Goal: Navigation & Orientation: Find specific page/section

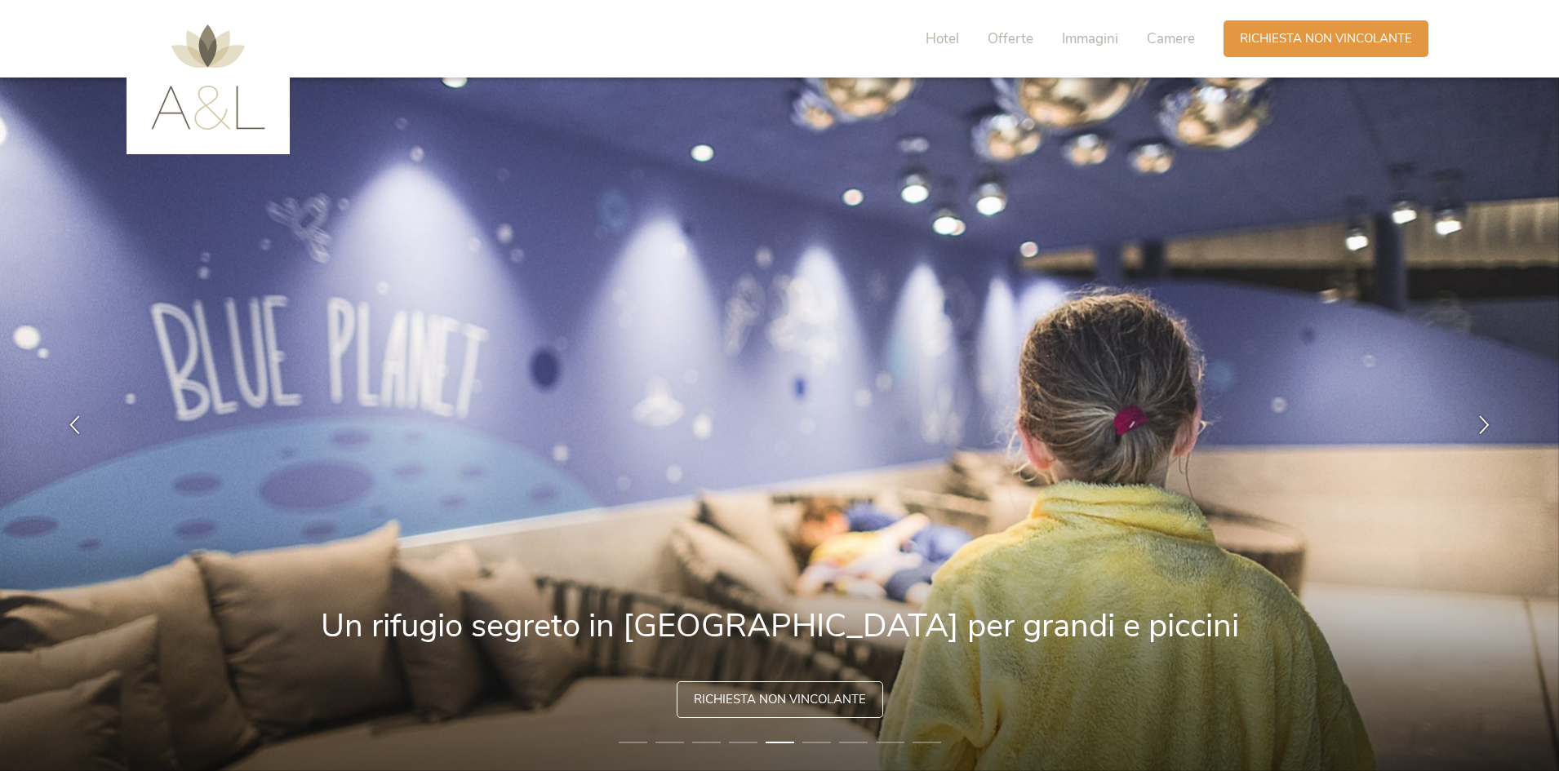
click at [1481, 421] on icon at bounding box center [1484, 425] width 19 height 19
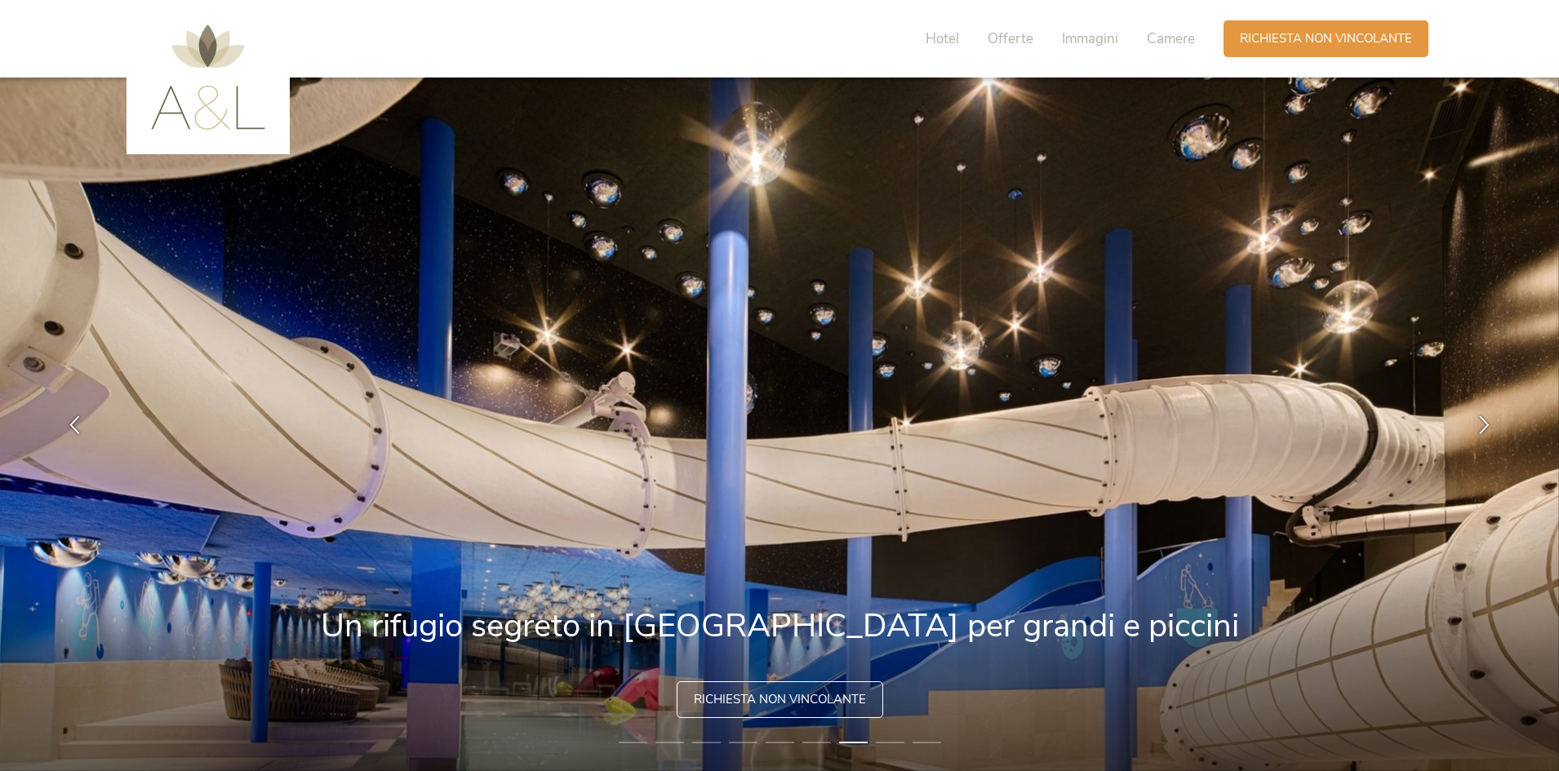
click at [1481, 421] on icon at bounding box center [1484, 425] width 19 height 19
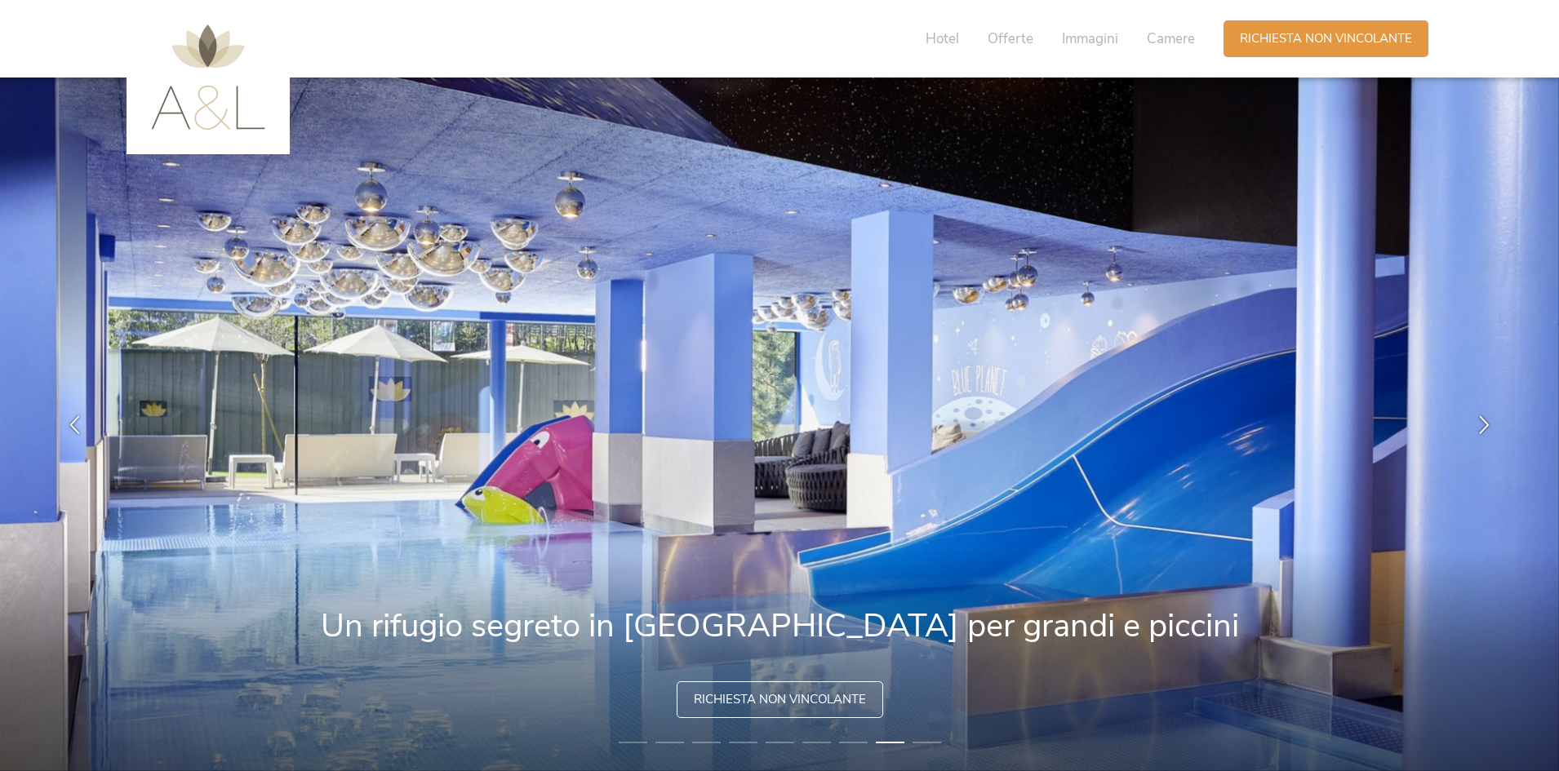
click at [1481, 421] on icon at bounding box center [1484, 425] width 19 height 19
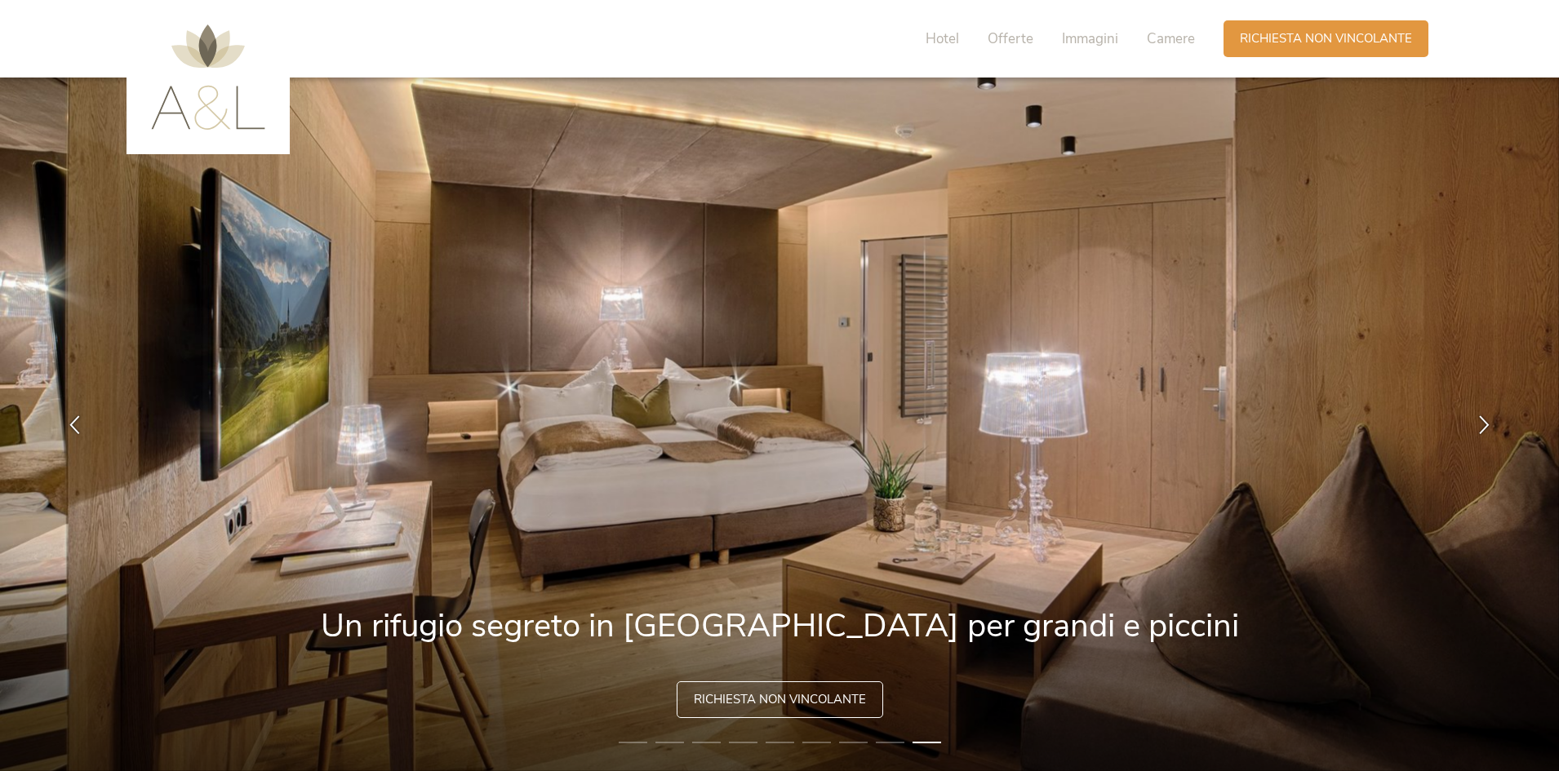
click at [1481, 421] on icon at bounding box center [1484, 425] width 19 height 19
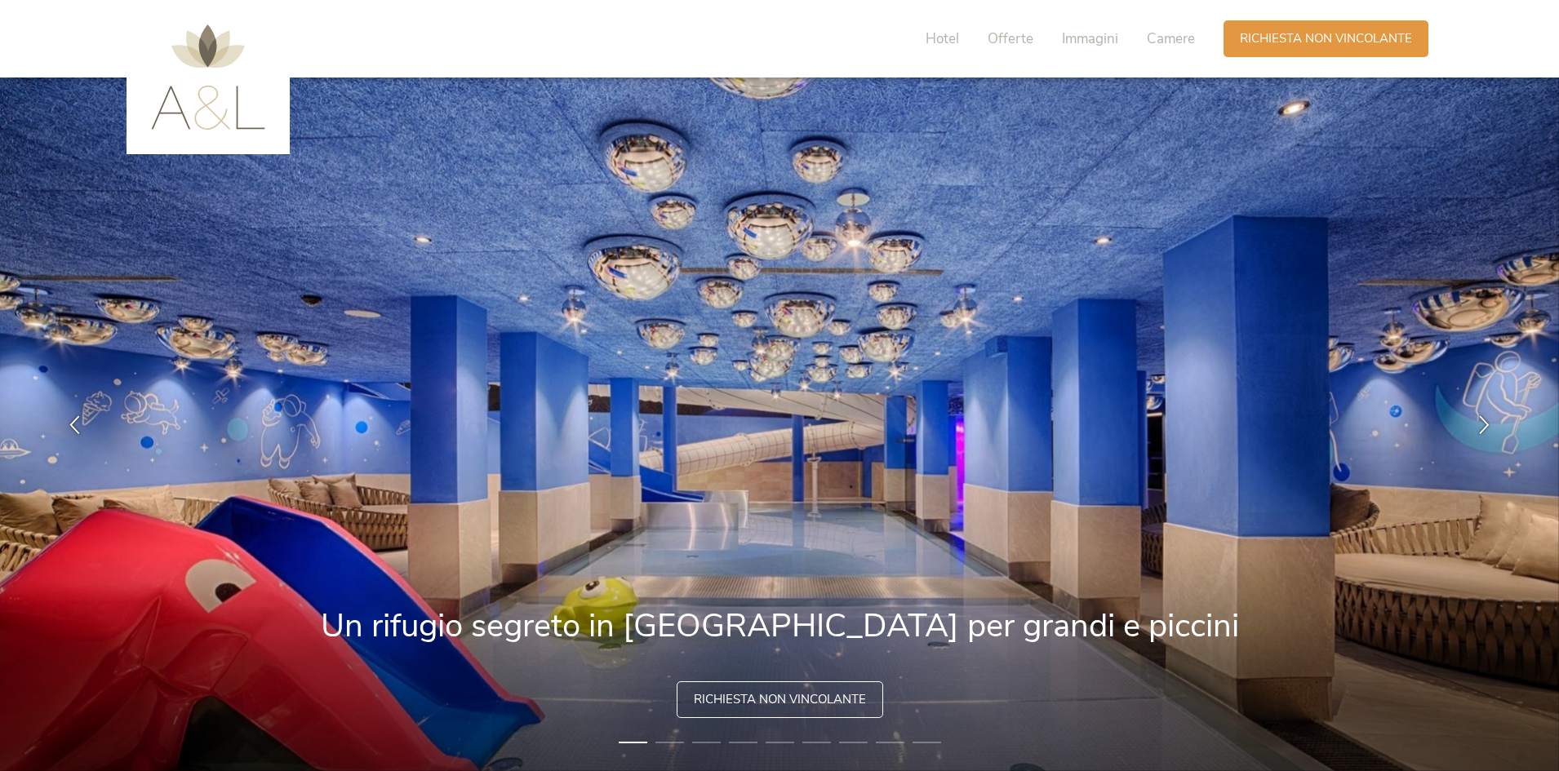
click at [1481, 421] on icon at bounding box center [1484, 425] width 19 height 19
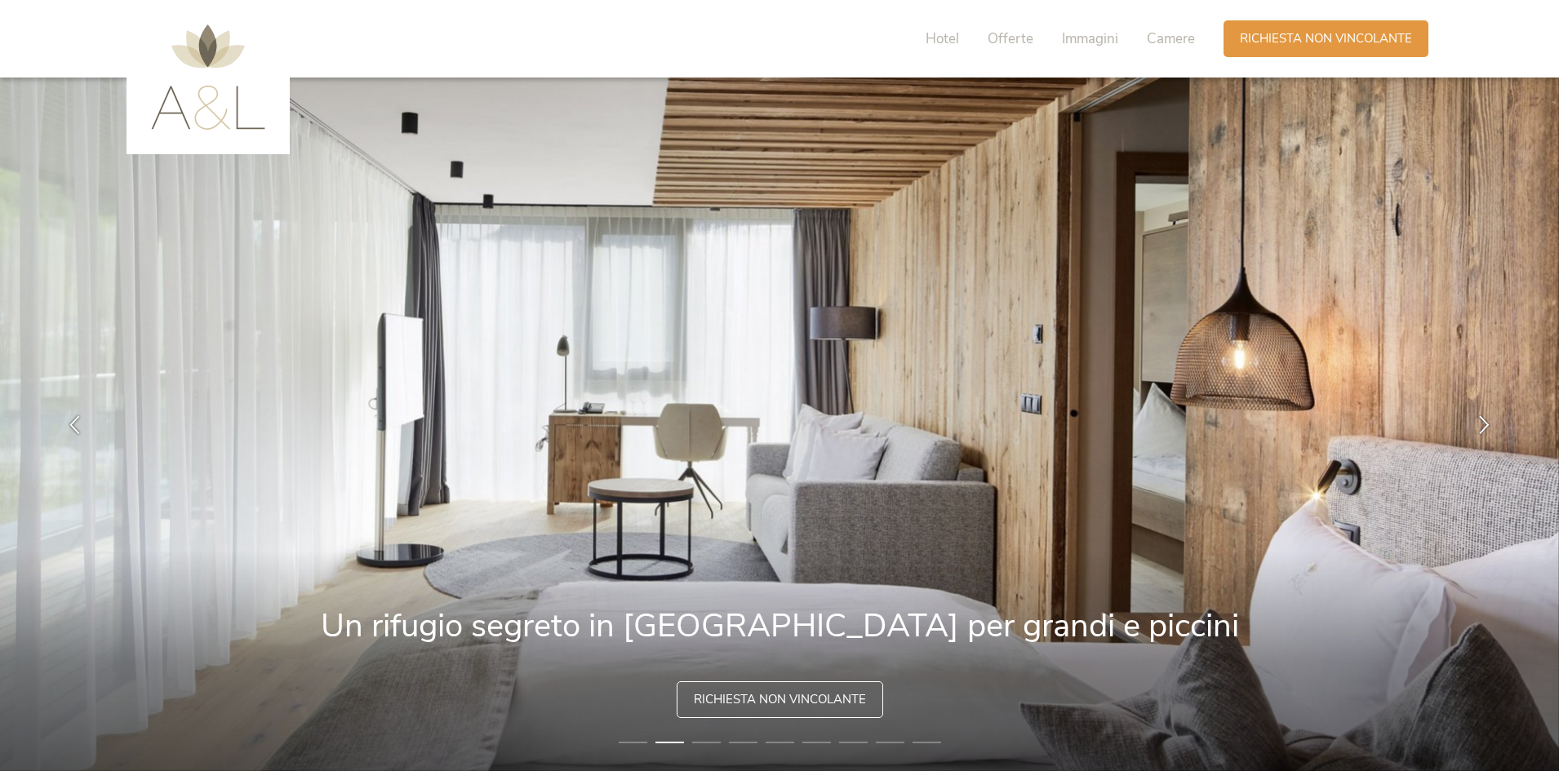
click at [1481, 421] on icon at bounding box center [1484, 425] width 19 height 19
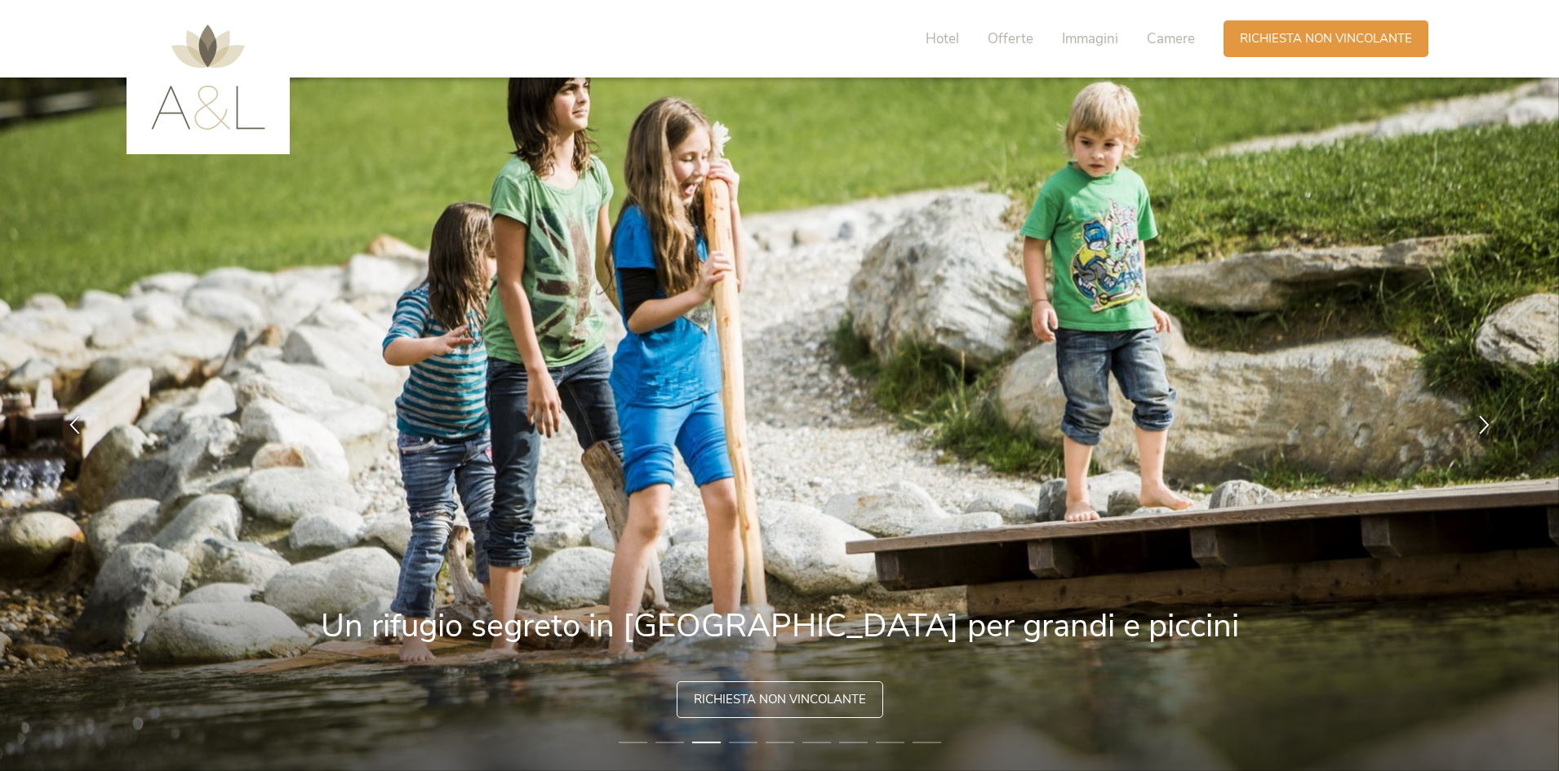
click at [1481, 421] on icon at bounding box center [1484, 425] width 19 height 19
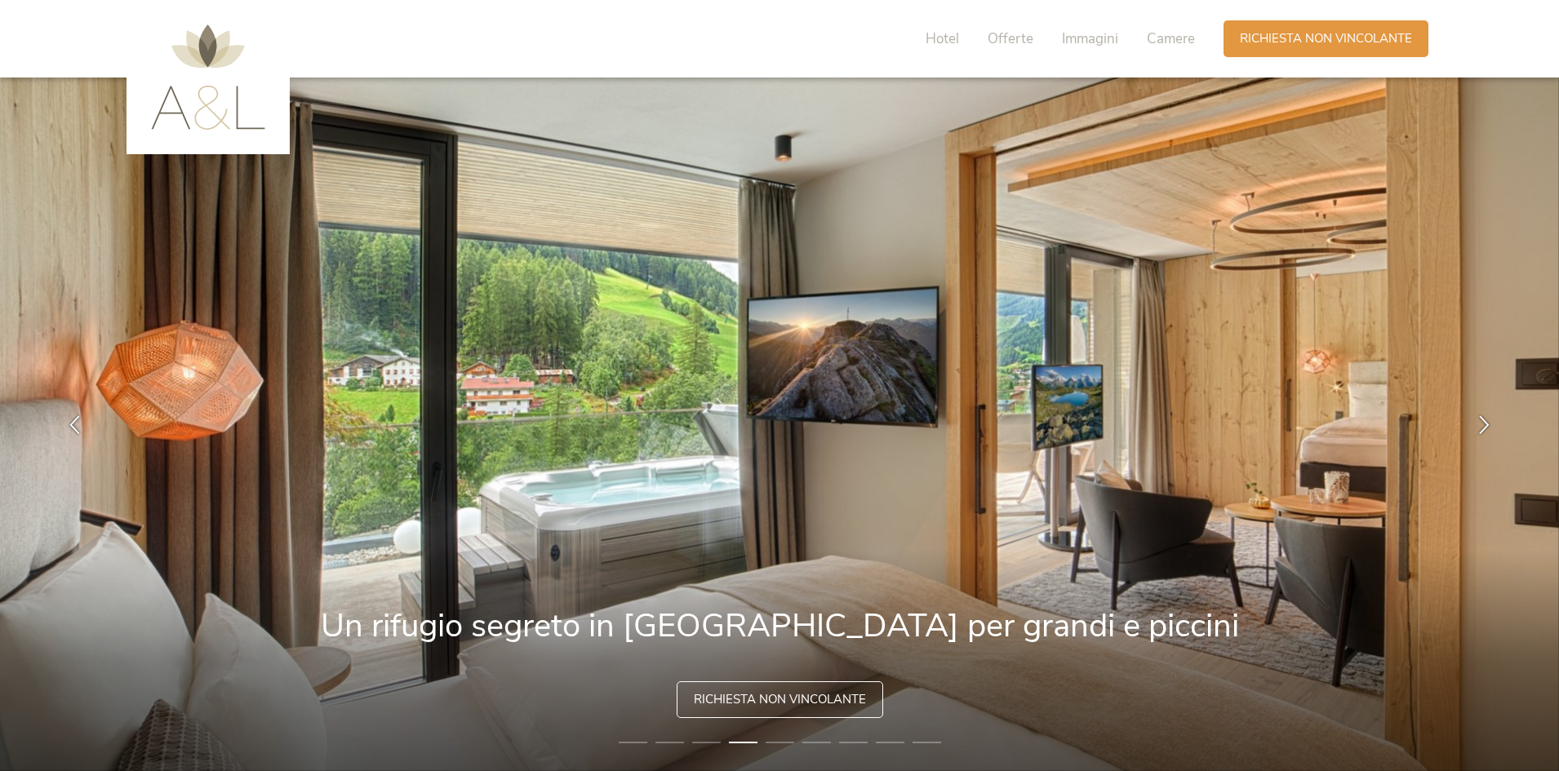
click at [1481, 421] on icon at bounding box center [1484, 425] width 19 height 19
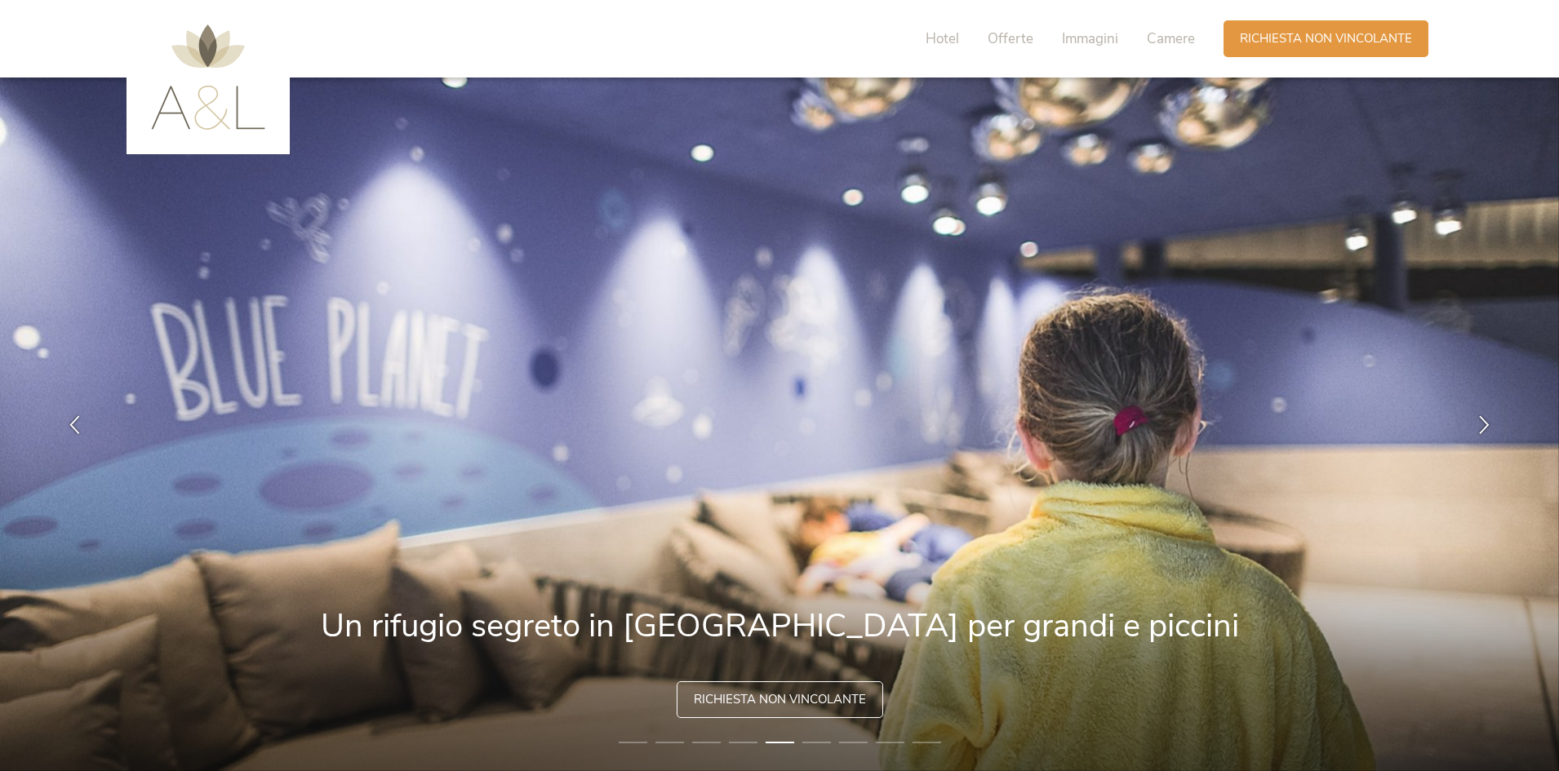
click at [1481, 421] on icon at bounding box center [1484, 425] width 19 height 19
